Goal: Use online tool/utility: Utilize a website feature to perform a specific function

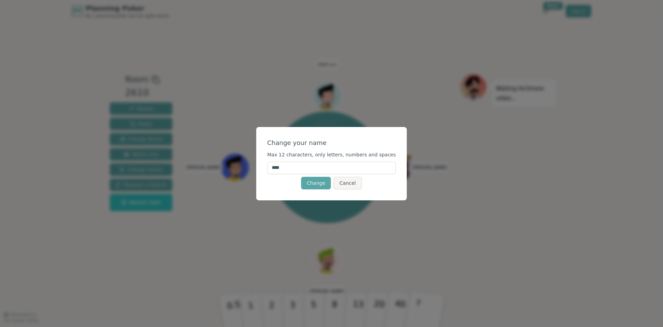
click at [306, 171] on input "****" at bounding box center [331, 167] width 129 height 12
type input "*****"
click at [321, 183] on button "Change" at bounding box center [316, 183] width 30 height 12
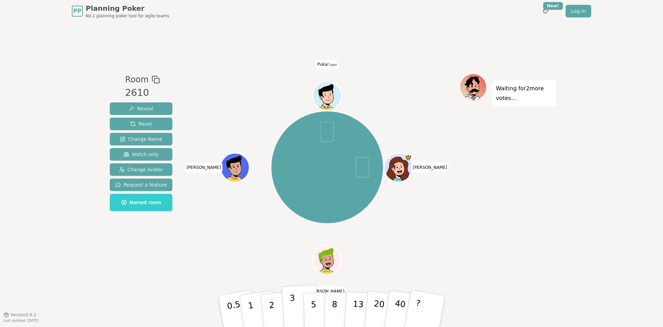
click at [294, 304] on p "3" at bounding box center [294, 312] width 8 height 38
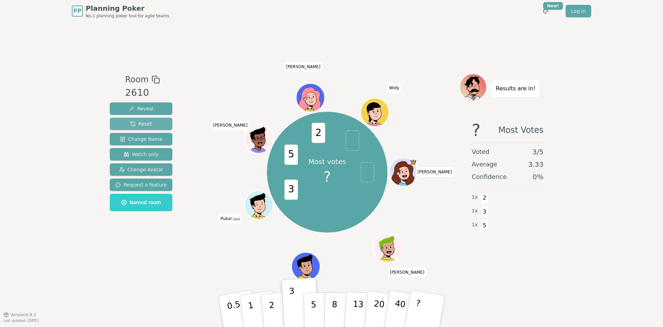
click at [152, 124] on button "Reset" at bounding box center [141, 123] width 63 height 12
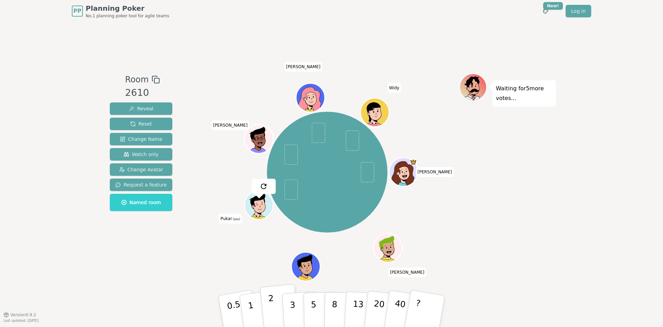
click at [270, 308] on p "2" at bounding box center [272, 312] width 9 height 38
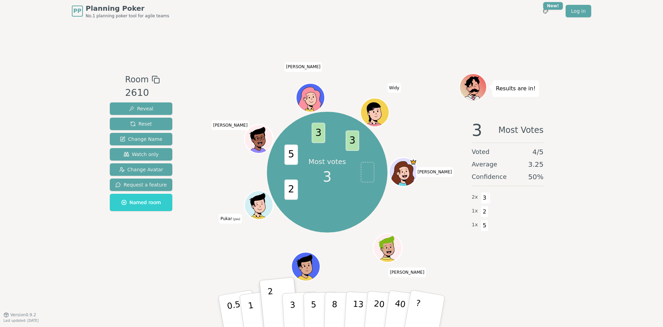
click at [619, 111] on div "PP Planning Poker No.1 planning poker tool for agile teams Toggle theme New! Lo…" at bounding box center [331, 163] width 663 height 327
click at [614, 52] on div "PP Planning Poker No.1 planning poker tool for agile teams Toggle theme New! Lo…" at bounding box center [331, 163] width 663 height 327
click at [314, 13] on div "PP Planning Poker No.1 planning poker tool for agile teams Toggle theme New! Lo…" at bounding box center [332, 11] width 520 height 22
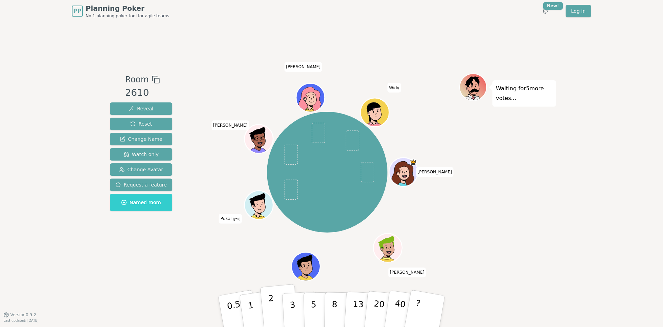
click at [275, 308] on button "2" at bounding box center [279, 311] width 39 height 55
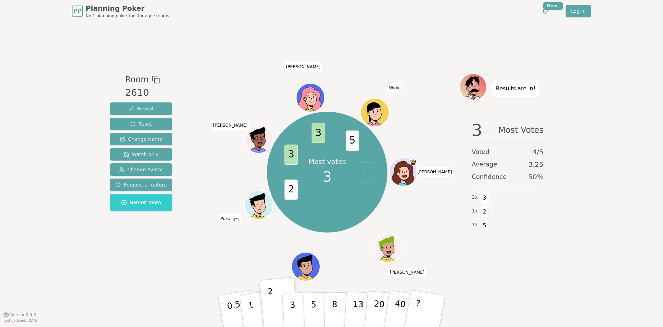
click at [345, 9] on div "PP Planning Poker No.1 planning poker tool for agile teams Toggle theme New! Lo…" at bounding box center [332, 11] width 520 height 22
click at [235, 15] on div "PP Planning Poker No.1 planning poker tool for agile teams Toggle theme New! Lo…" at bounding box center [332, 11] width 520 height 22
click at [474, 15] on div "PP Planning Poker No.1 planning poker tool for agile teams Toggle theme New! Lo…" at bounding box center [332, 11] width 520 height 22
click at [630, 72] on div "PP Planning Poker No.1 planning poker tool for agile teams Toggle theme New! Lo…" at bounding box center [331, 163] width 663 height 327
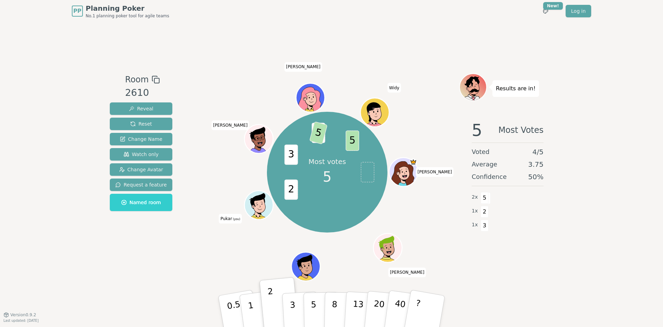
click at [643, 69] on div "PP Planning Poker No.1 planning poker tool for agile teams Toggle theme New! Lo…" at bounding box center [331, 163] width 663 height 327
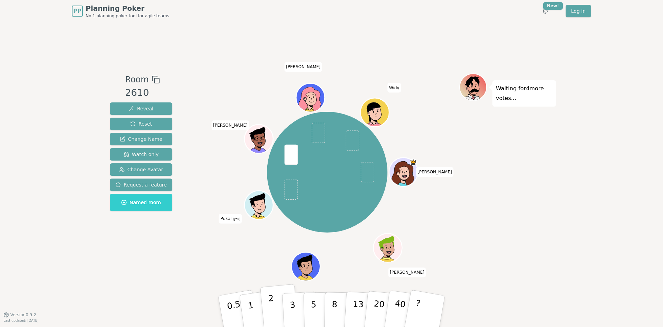
click at [269, 308] on p "2" at bounding box center [272, 312] width 9 height 38
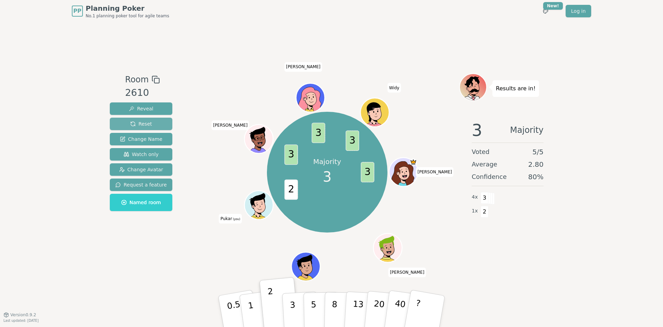
click at [142, 124] on span "Reset" at bounding box center [141, 123] width 22 height 7
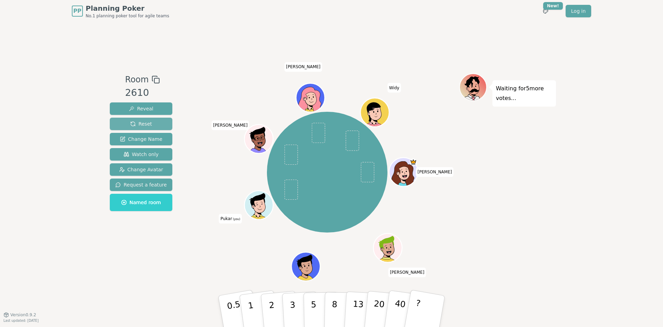
click at [142, 124] on span "Reset" at bounding box center [141, 123] width 22 height 7
click at [293, 310] on p "3" at bounding box center [294, 312] width 8 height 38
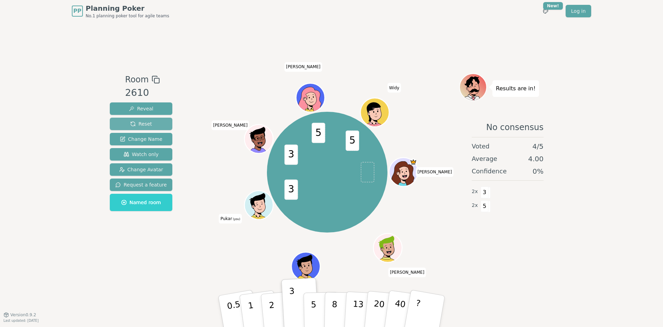
click at [148, 121] on span "Reset" at bounding box center [141, 123] width 22 height 7
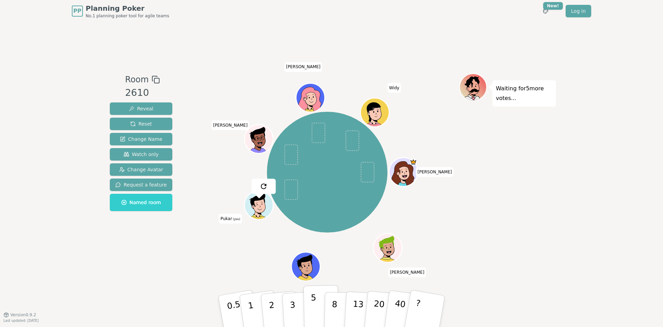
click at [314, 305] on p "5" at bounding box center [314, 310] width 6 height 37
drag, startPoint x: 448, startPoint y: 227, endPoint x: 631, endPoint y: 176, distance: 189.7
click at [631, 176] on div "PP Planning Poker No.1 planning poker tool for agile teams Toggle theme New! Lo…" at bounding box center [331, 163] width 663 height 327
